Goal: Information Seeking & Learning: Find specific fact

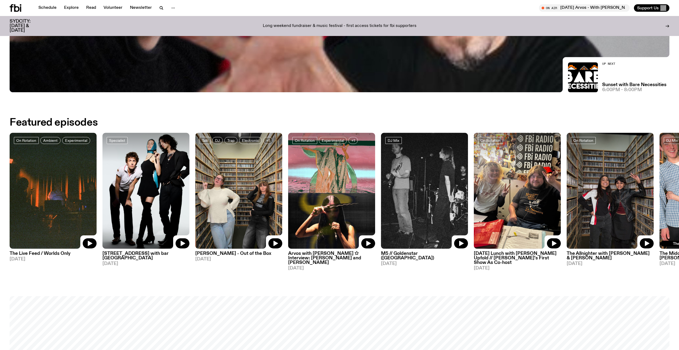
scroll to position [325, 0]
click at [418, 174] on img at bounding box center [424, 191] width 87 height 116
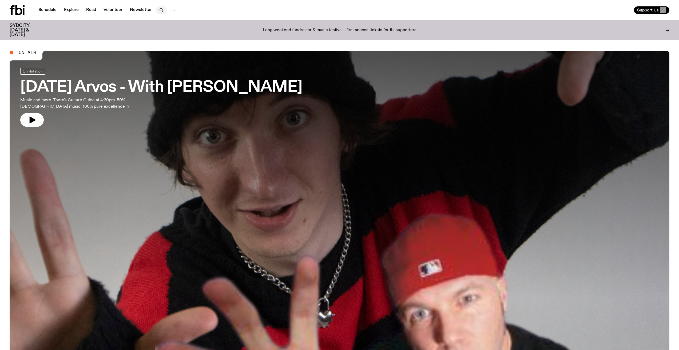
click at [157, 9] on button "button" at bounding box center [161, 9] width 11 height 7
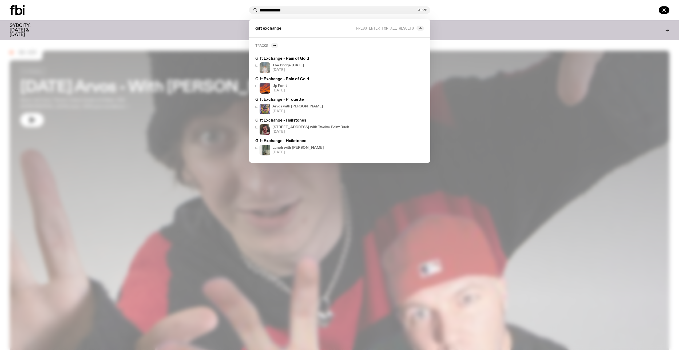
type input "**********"
click at [270, 45] on link "Tracks" at bounding box center [266, 45] width 23 height 5
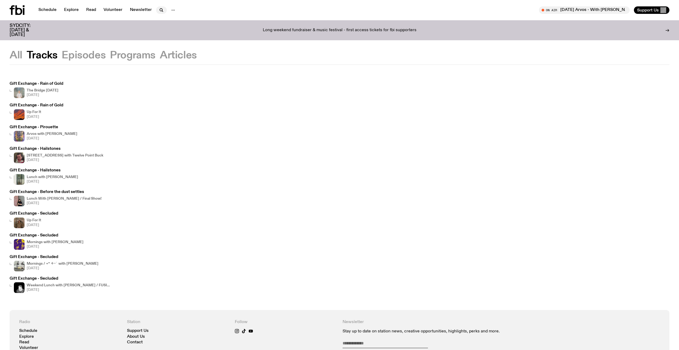
click at [161, 10] on icon "button" at bounding box center [161, 10] width 6 height 6
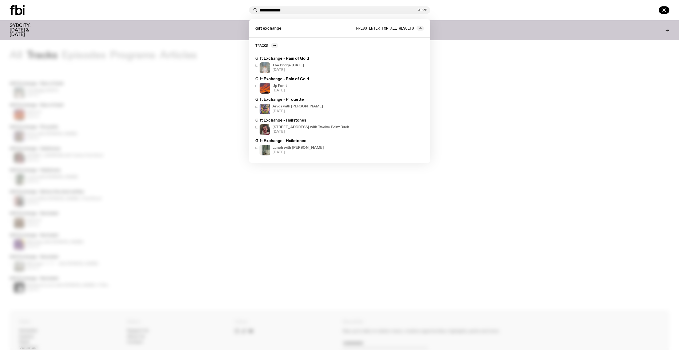
type input "**********"
click at [403, 27] on span "Press enter for all results" at bounding box center [385, 28] width 58 height 4
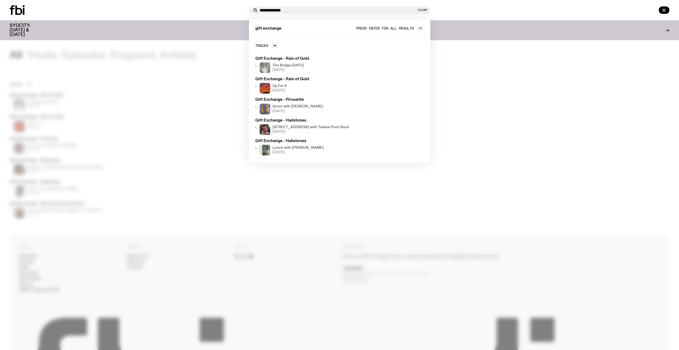
click at [420, 28] on icon at bounding box center [420, 28] width 2 height 0
drag, startPoint x: 420, startPoint y: 28, endPoint x: 429, endPoint y: 25, distance: 9.8
click at [429, 25] on div "gift exchange Press enter for all results" at bounding box center [339, 28] width 181 height 18
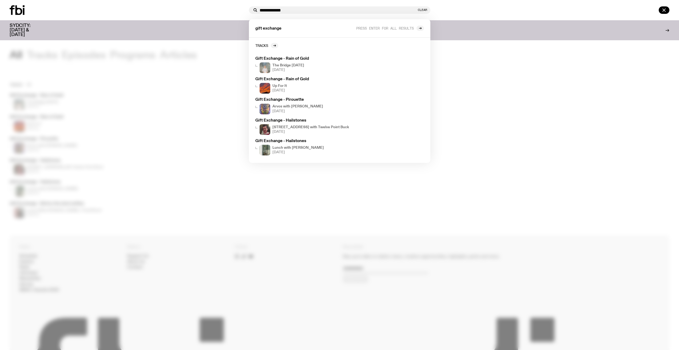
click at [465, 9] on div at bounding box center [551, 9] width 237 height 7
click at [463, 7] on div at bounding box center [551, 9] width 237 height 7
click at [347, 10] on input "**********" at bounding box center [338, 10] width 157 height 5
click at [165, 0] on div "**********" at bounding box center [339, 10] width 679 height 20
click at [185, 114] on div at bounding box center [339, 175] width 679 height 350
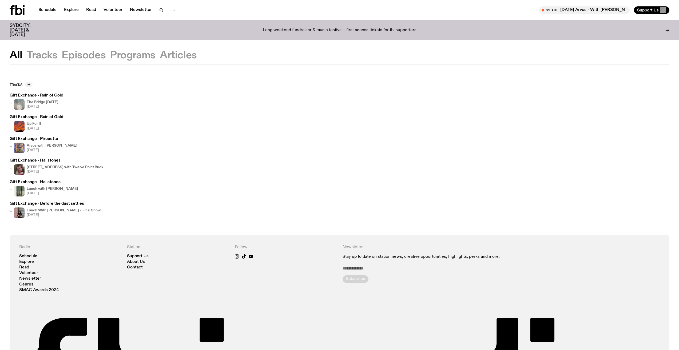
click at [110, 59] on button "Episodes" at bounding box center [133, 56] width 46 height 10
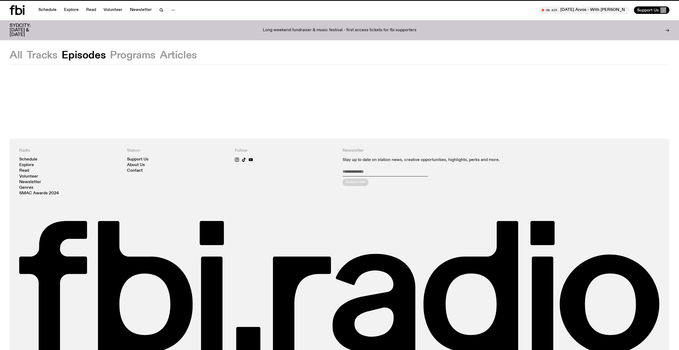
click at [160, 58] on button "Programs" at bounding box center [178, 56] width 37 height 10
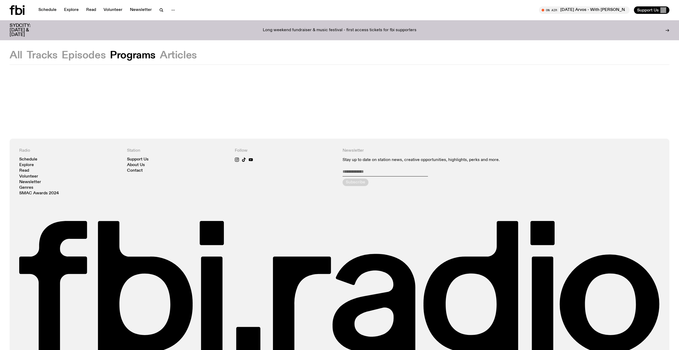
click at [88, 57] on button "Episodes" at bounding box center [84, 56] width 44 height 10
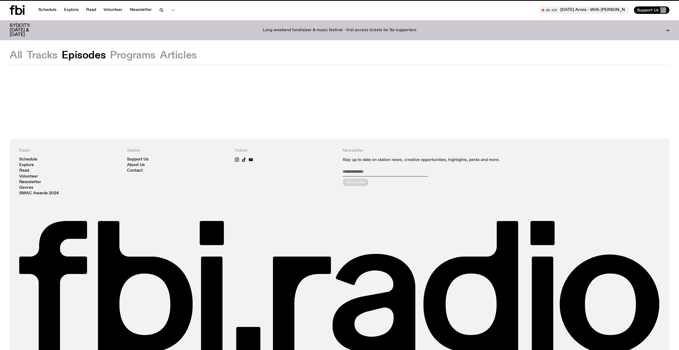
click at [180, 55] on button "Articles" at bounding box center [178, 56] width 37 height 10
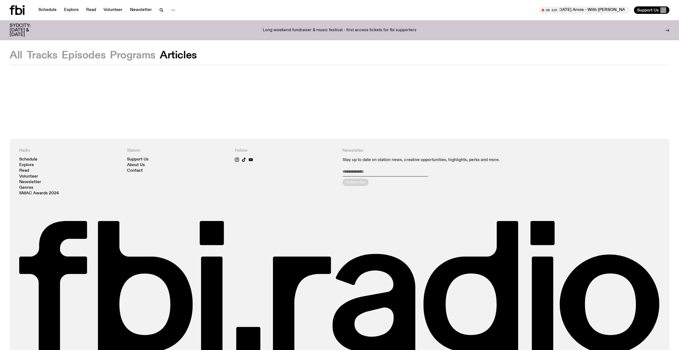
click at [62, 54] on button "Tracks" at bounding box center [84, 56] width 44 height 10
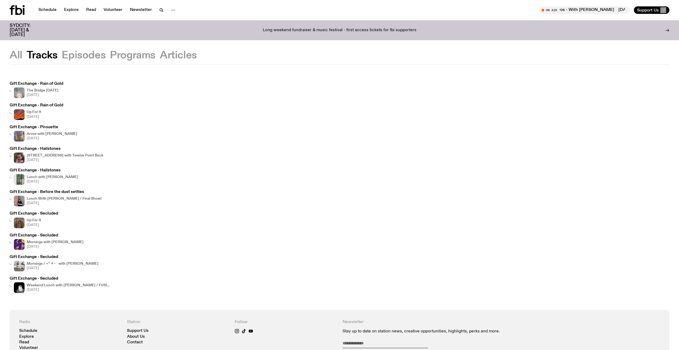
click at [18, 54] on button "All" at bounding box center [16, 56] width 13 height 10
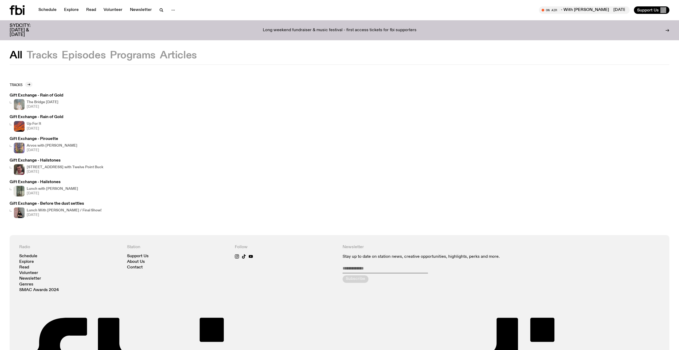
click at [14, 7] on icon at bounding box center [17, 10] width 15 height 10
